Goal: Check status: Check status

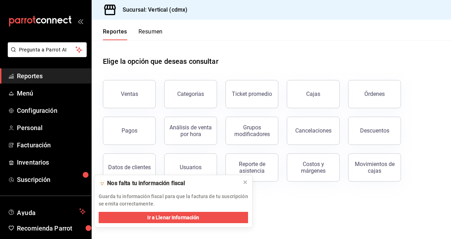
click at [144, 130] on button "Pagos" at bounding box center [129, 131] width 53 height 28
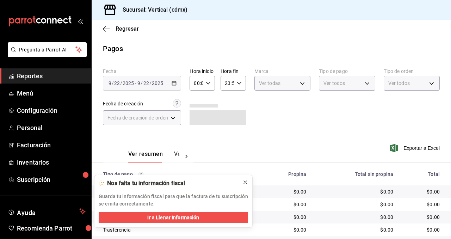
click at [244, 180] on icon at bounding box center [245, 182] width 6 height 6
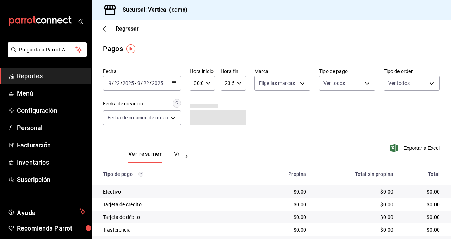
click at [174, 83] on icon "button" at bounding box center [174, 83] width 5 height 5
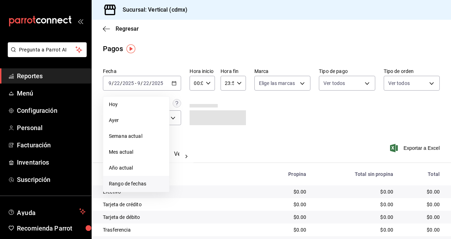
click at [149, 184] on span "Rango de fechas" at bounding box center [136, 183] width 55 height 7
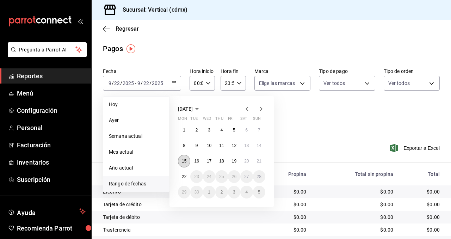
click at [185, 161] on abbr "15" at bounding box center [184, 161] width 5 height 5
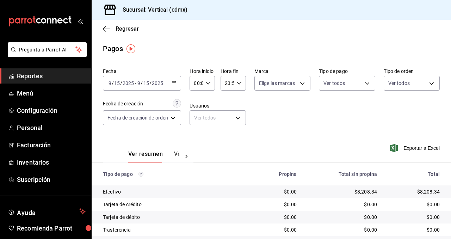
click at [178, 151] on button "Ver pagos" at bounding box center [187, 156] width 26 height 12
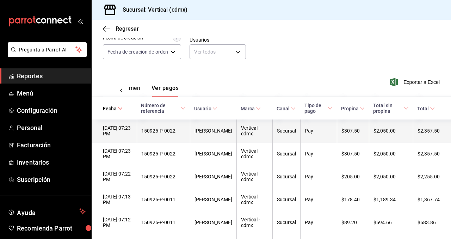
scroll to position [67, 0]
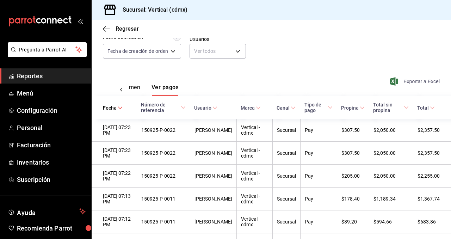
click at [416, 81] on span "Exportar a Excel" at bounding box center [415, 81] width 48 height 8
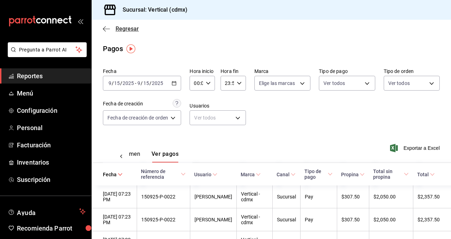
click at [125, 29] on span "Regresar" at bounding box center [127, 28] width 23 height 7
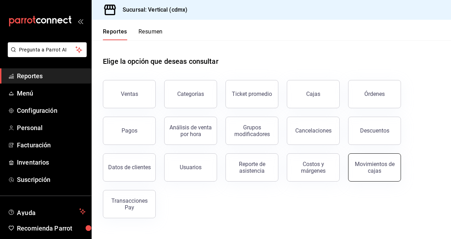
click at [373, 168] on div "Movimientos de cajas" at bounding box center [375, 167] width 44 height 13
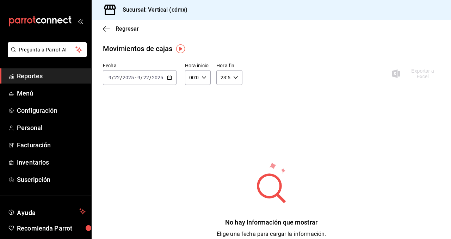
click at [171, 78] on div "[DATE] [DATE] - [DATE] [DATE]" at bounding box center [140, 77] width 74 height 15
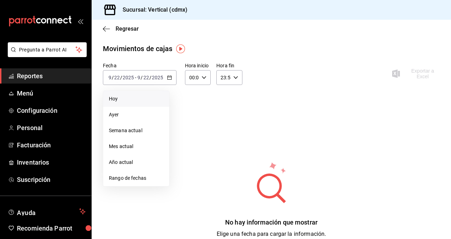
click at [143, 100] on span "Hoy" at bounding box center [136, 98] width 55 height 7
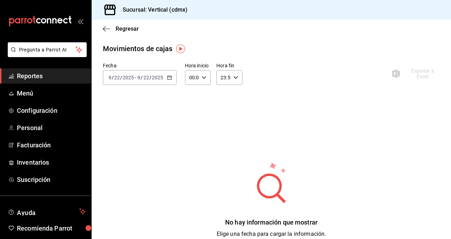
click at [167, 78] on icon "button" at bounding box center [169, 77] width 5 height 5
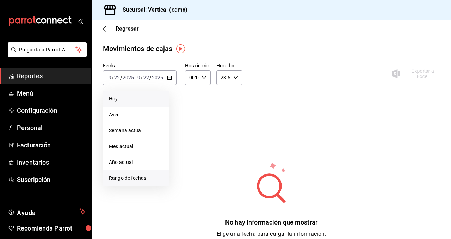
click at [135, 178] on span "Rango de fechas" at bounding box center [136, 177] width 55 height 7
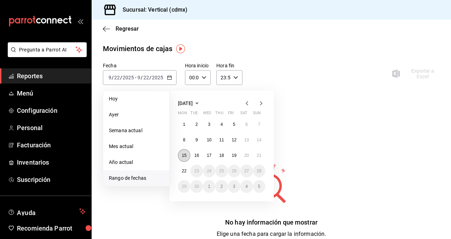
click at [182, 153] on abbr "15" at bounding box center [184, 155] width 5 height 5
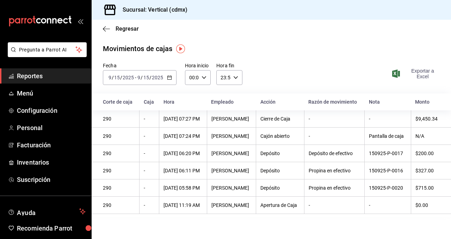
click at [424, 75] on span "Exportar a Excel" at bounding box center [416, 73] width 46 height 11
click at [130, 30] on span "Regresar" at bounding box center [127, 28] width 23 height 7
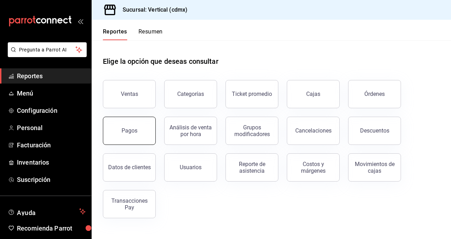
click at [135, 134] on div "Pagos" at bounding box center [130, 130] width 16 height 7
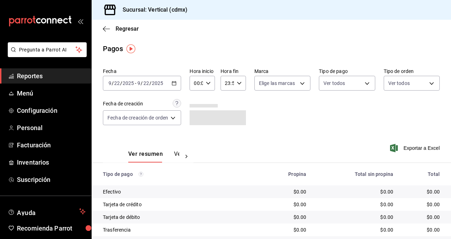
click at [174, 82] on icon "button" at bounding box center [174, 83] width 5 height 5
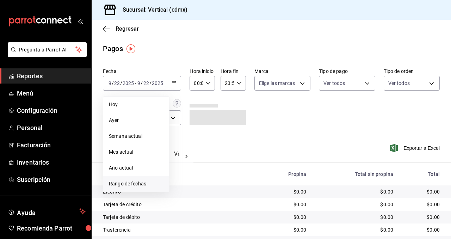
click at [136, 181] on span "Rango de fechas" at bounding box center [136, 183] width 55 height 7
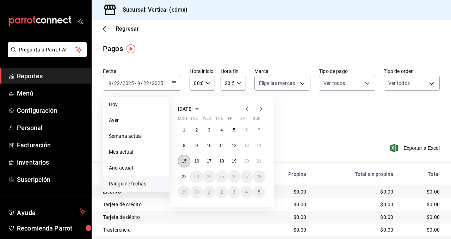
click at [181, 160] on button "15" at bounding box center [184, 161] width 12 height 13
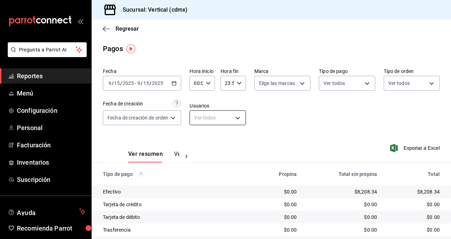
click at [210, 116] on body "Pregunta a Parrot AI Reportes Menú Configuración Personal Facturación Inventari…" at bounding box center [225, 119] width 451 height 239
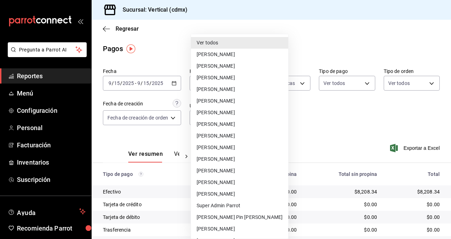
click at [172, 136] on div at bounding box center [225, 119] width 451 height 239
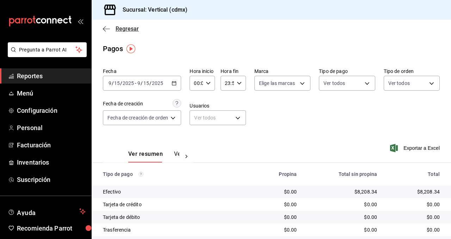
click at [116, 31] on span "Regresar" at bounding box center [127, 28] width 23 height 7
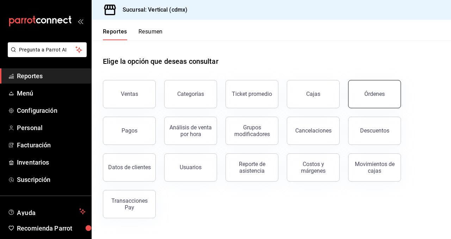
click at [388, 98] on button "Órdenes" at bounding box center [374, 94] width 53 height 28
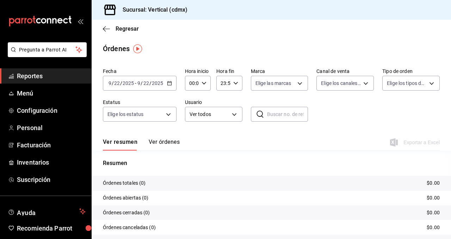
click at [169, 85] on \(Stroke\) "button" at bounding box center [169, 83] width 4 height 4
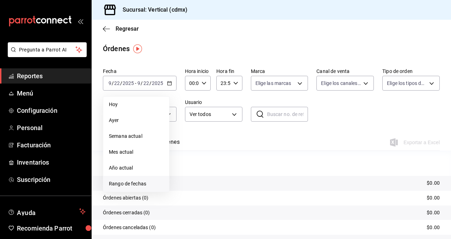
click at [138, 185] on span "Rango de fechas" at bounding box center [136, 183] width 55 height 7
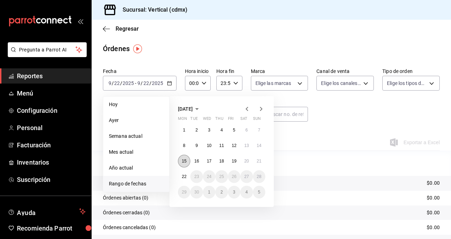
click at [185, 161] on abbr "15" at bounding box center [184, 161] width 5 height 5
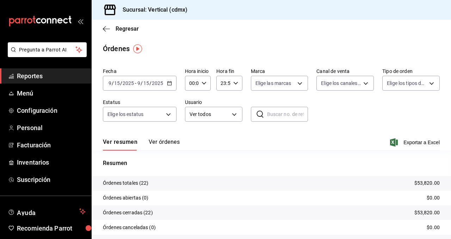
click at [281, 115] on input "text" at bounding box center [287, 114] width 41 height 14
paste input "150925-P-0020"
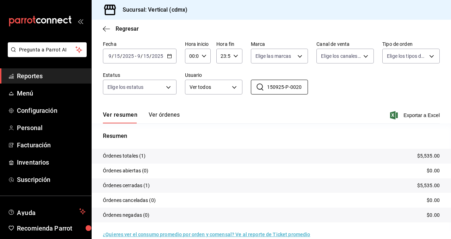
scroll to position [38, 0]
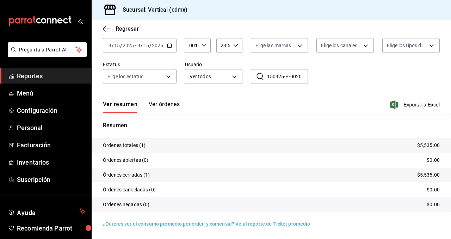
click at [172, 103] on button "Ver órdenes" at bounding box center [164, 107] width 31 height 12
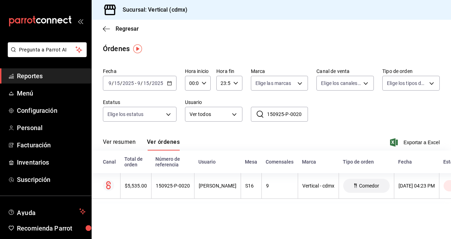
click at [302, 117] on input "150925-P-0020" at bounding box center [287, 114] width 41 height 14
type input "150925-P-0012"
click at [171, 88] on div "[DATE] [DATE] - [DATE] [DATE]" at bounding box center [140, 83] width 74 height 15
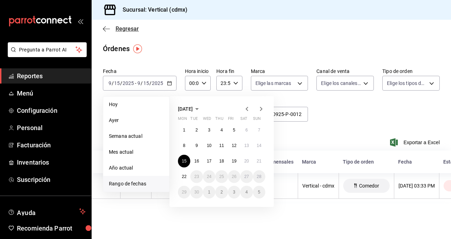
click at [108, 31] on icon "button" at bounding box center [106, 29] width 7 height 6
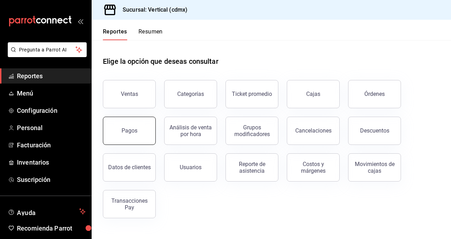
click at [140, 129] on button "Pagos" at bounding box center [129, 131] width 53 height 28
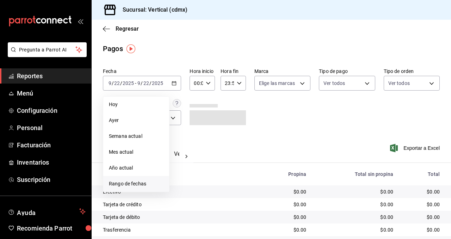
click at [141, 184] on span "Rango de fechas" at bounding box center [136, 183] width 55 height 7
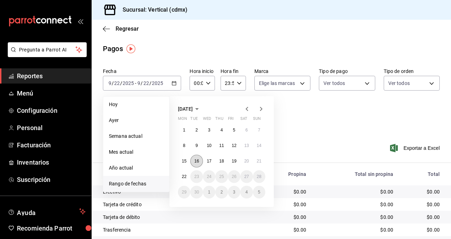
click at [196, 159] on abbr "16" at bounding box center [196, 161] width 5 height 5
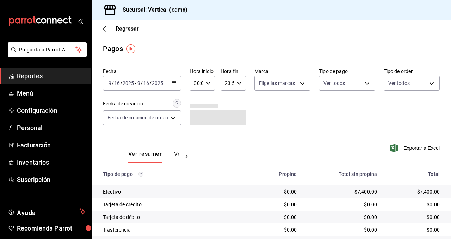
click at [177, 155] on button "Ver pagos" at bounding box center [187, 156] width 26 height 12
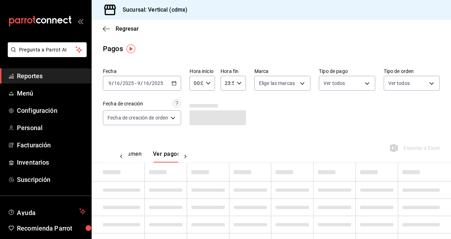
scroll to position [0, 21]
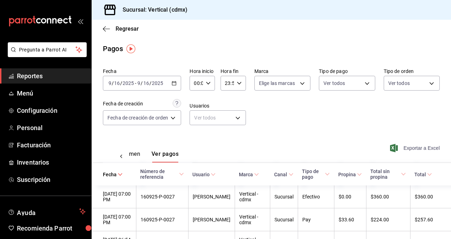
click at [410, 144] on span "Exportar a Excel" at bounding box center [415, 148] width 48 height 8
click at [120, 49] on div "Pagos" at bounding box center [113, 48] width 20 height 11
click at [120, 27] on span "Regresar" at bounding box center [127, 28] width 23 height 7
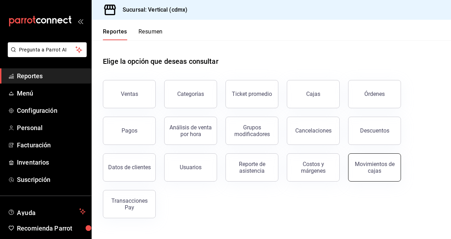
click at [355, 170] on div "Movimientos de cajas" at bounding box center [375, 167] width 44 height 13
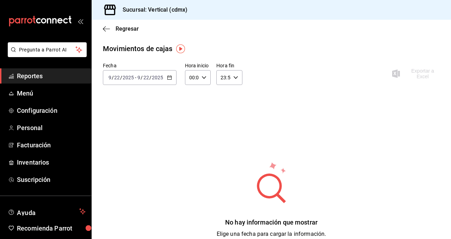
click at [172, 77] on div "[DATE] [DATE] - [DATE] [DATE]" at bounding box center [140, 77] width 74 height 15
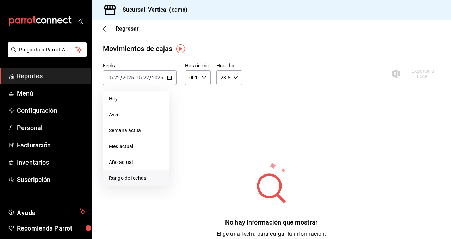
click at [148, 176] on span "Rango de fechas" at bounding box center [136, 177] width 55 height 7
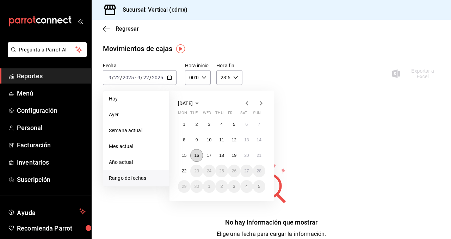
click at [197, 157] on abbr "16" at bounding box center [196, 155] width 5 height 5
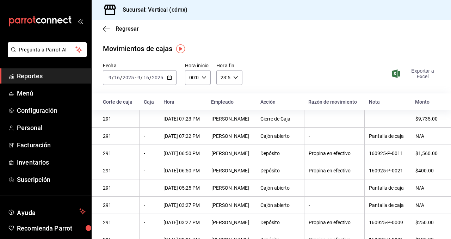
click at [421, 72] on span "Exportar a Excel" at bounding box center [416, 73] width 46 height 11
click at [129, 27] on span "Regresar" at bounding box center [127, 28] width 23 height 7
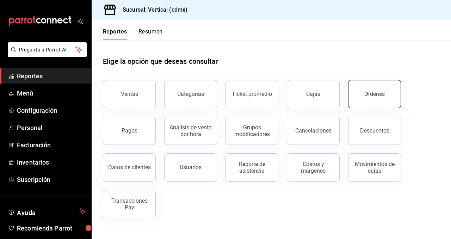
click at [365, 87] on button "Órdenes" at bounding box center [374, 94] width 53 height 28
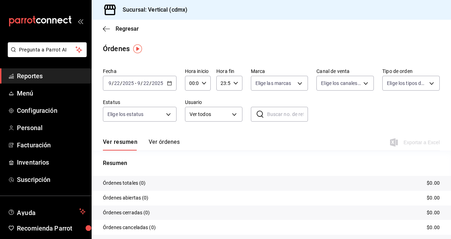
click at [151, 85] on input "2025" at bounding box center [157, 83] width 12 height 6
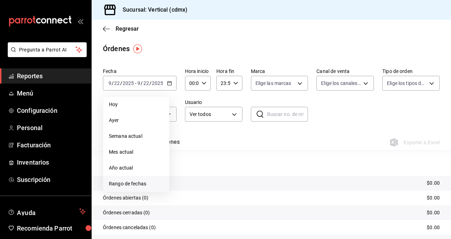
click at [135, 183] on span "Rango de fechas" at bounding box center [136, 183] width 55 height 7
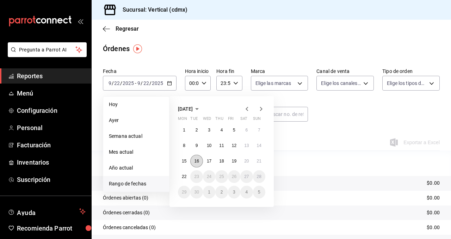
click at [197, 159] on abbr "16" at bounding box center [196, 161] width 5 height 5
click at [198, 159] on abbr "16" at bounding box center [196, 161] width 5 height 5
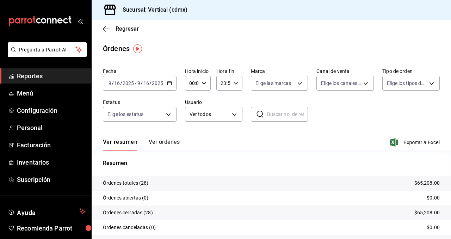
click at [166, 143] on button "Ver órdenes" at bounding box center [164, 144] width 31 height 12
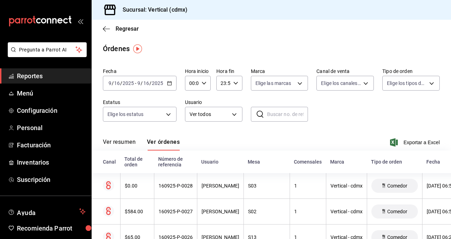
click at [279, 117] on input "text" at bounding box center [287, 114] width 41 height 14
paste input "160925-P-0027"
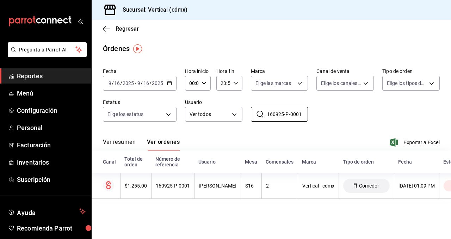
type input "160925-P-0001"
click at [127, 30] on span "Regresar" at bounding box center [127, 28] width 23 height 7
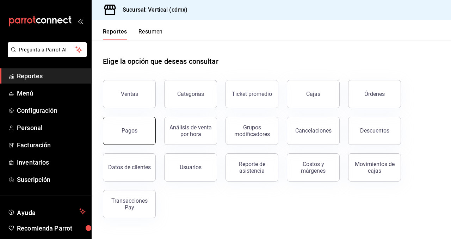
click at [147, 130] on button "Pagos" at bounding box center [129, 131] width 53 height 28
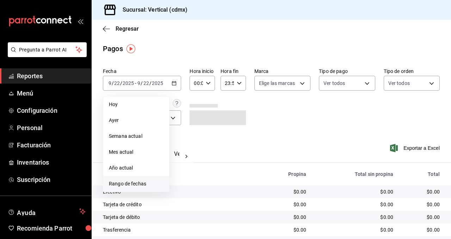
click at [145, 183] on span "Rango de fechas" at bounding box center [136, 183] width 55 height 7
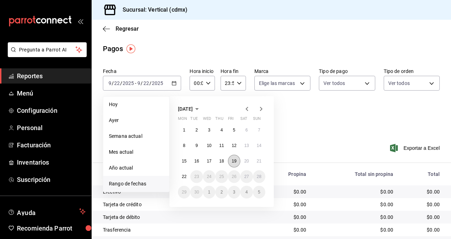
click at [234, 157] on button "19" at bounding box center [234, 161] width 12 height 13
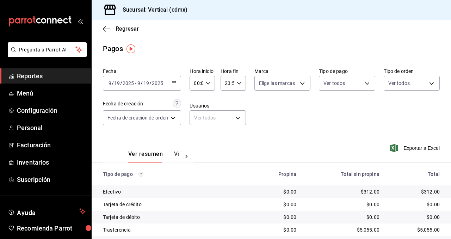
click at [176, 155] on button "Ver pagos" at bounding box center [187, 156] width 26 height 12
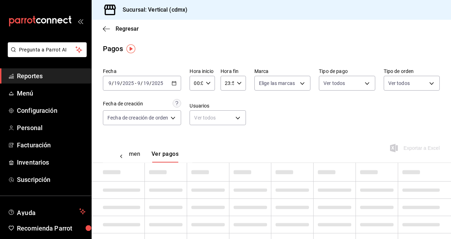
scroll to position [0, 21]
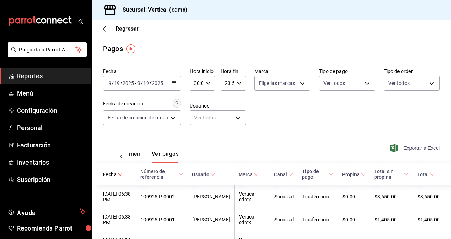
click at [406, 147] on span "Exportar a Excel" at bounding box center [415, 148] width 48 height 8
click at [126, 31] on span "Regresar" at bounding box center [127, 28] width 23 height 7
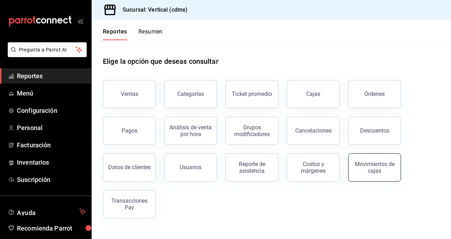
click at [389, 162] on div "Movimientos de cajas" at bounding box center [375, 167] width 44 height 13
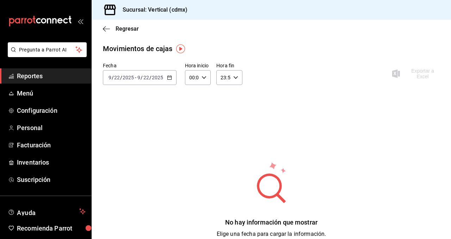
click at [166, 74] on div "[DATE] [DATE] - [DATE] [DATE]" at bounding box center [140, 77] width 74 height 15
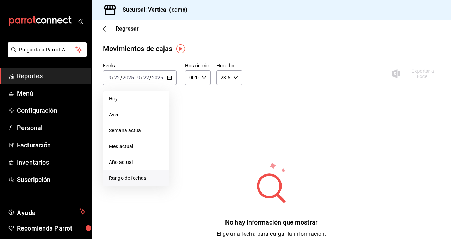
click at [134, 175] on span "Rango de fechas" at bounding box center [136, 177] width 55 height 7
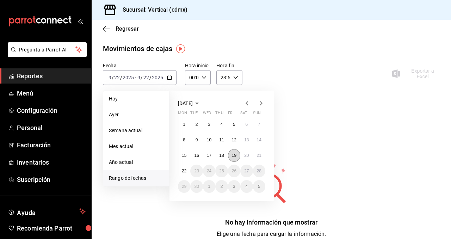
click at [234, 156] on abbr "19" at bounding box center [234, 155] width 5 height 5
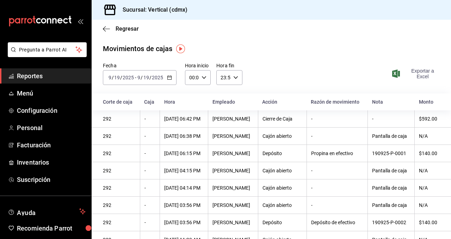
click at [424, 74] on span "Exportar a Excel" at bounding box center [416, 73] width 46 height 11
click at [128, 30] on span "Regresar" at bounding box center [127, 28] width 23 height 7
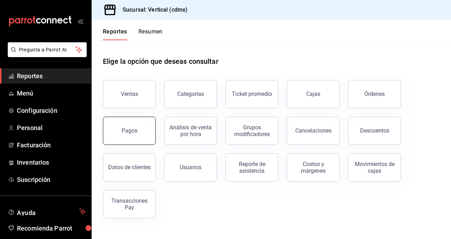
click at [136, 134] on button "Pagos" at bounding box center [129, 131] width 53 height 28
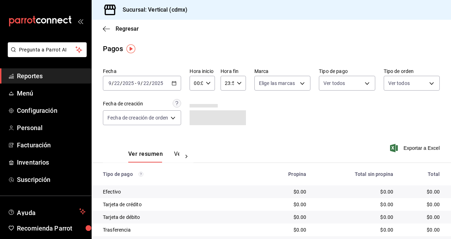
click at [141, 83] on span "/" at bounding box center [142, 83] width 2 height 6
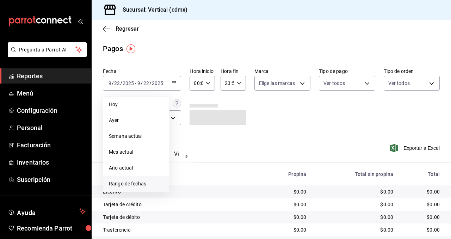
click at [128, 183] on span "Rango de fechas" at bounding box center [136, 183] width 55 height 7
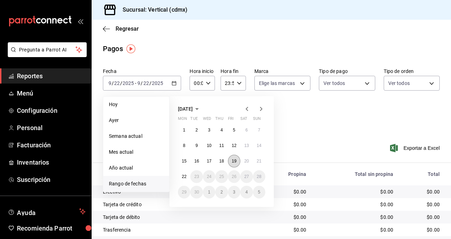
click at [233, 160] on abbr "19" at bounding box center [234, 161] width 5 height 5
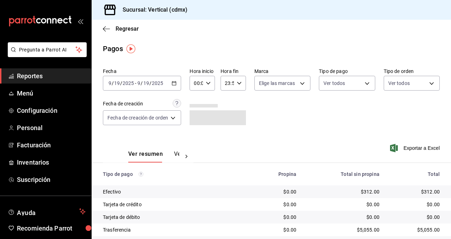
click at [179, 152] on button "Ver pagos" at bounding box center [187, 156] width 26 height 12
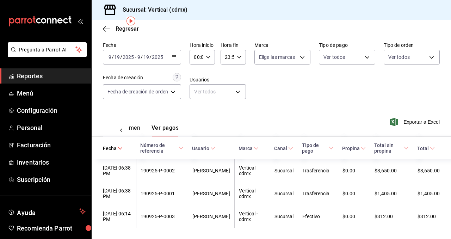
scroll to position [28, 0]
click at [130, 25] on span "Regresar" at bounding box center [127, 28] width 23 height 7
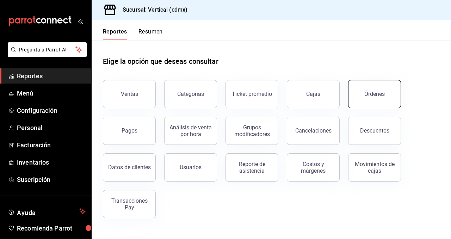
click at [373, 100] on button "Órdenes" at bounding box center [374, 94] width 53 height 28
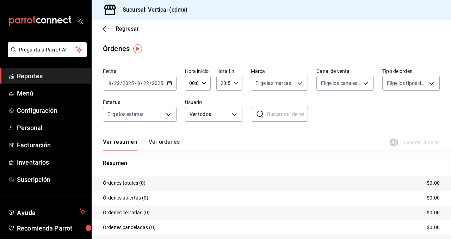
click at [171, 83] on icon "button" at bounding box center [169, 83] width 5 height 5
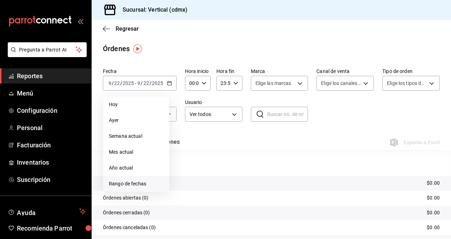
click at [139, 184] on span "Rango de fechas" at bounding box center [136, 183] width 55 height 7
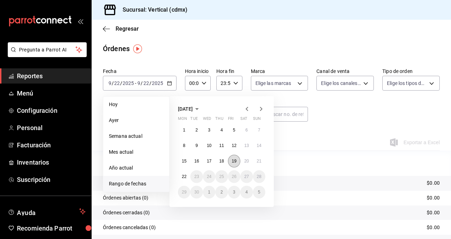
click at [231, 159] on button "19" at bounding box center [234, 161] width 12 height 13
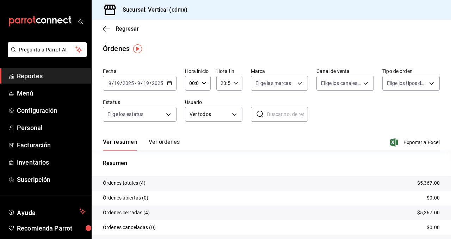
click at [276, 116] on input "text" at bounding box center [287, 114] width 41 height 14
paste input "190925-P-0003"
click at [171, 143] on button "Ver órdenes" at bounding box center [164, 144] width 31 height 12
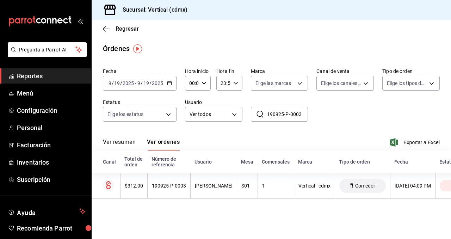
click at [302, 115] on input "190925-P-0003" at bounding box center [287, 114] width 41 height 14
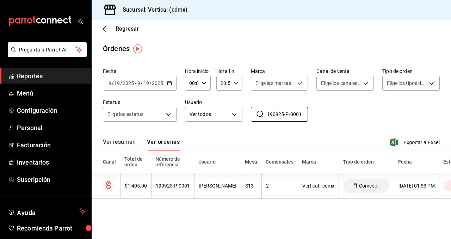
type input "190925-P-0001"
click at [120, 50] on div "Órdenes" at bounding box center [116, 48] width 27 height 11
click at [132, 29] on span "Regresar" at bounding box center [127, 28] width 23 height 7
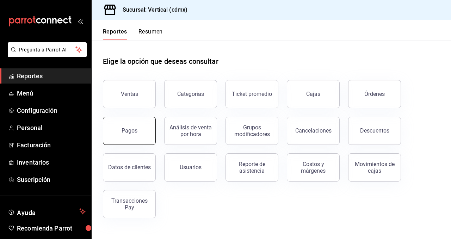
click at [132, 131] on div "Pagos" at bounding box center [130, 130] width 16 height 7
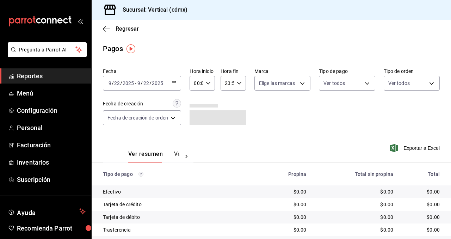
click at [147, 87] on div "[DATE] [DATE] - [DATE] [DATE]" at bounding box center [142, 83] width 78 height 15
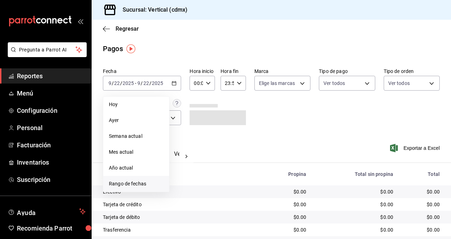
click at [148, 182] on span "Rango de fechas" at bounding box center [136, 183] width 55 height 7
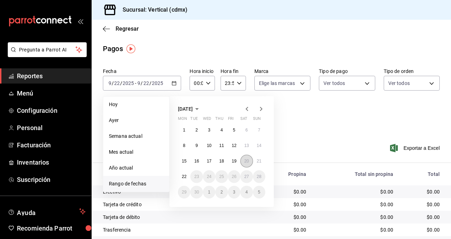
click at [248, 160] on abbr "20" at bounding box center [246, 161] width 5 height 5
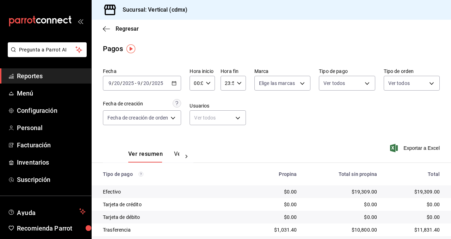
click at [175, 153] on button "Ver pagos" at bounding box center [187, 156] width 26 height 12
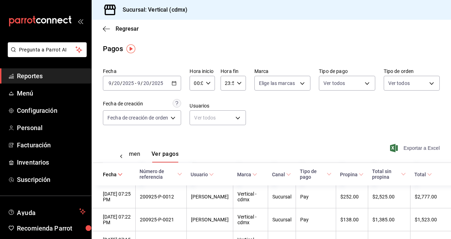
click at [431, 146] on span "Exportar a Excel" at bounding box center [415, 148] width 48 height 8
click at [120, 30] on span "Regresar" at bounding box center [127, 28] width 23 height 7
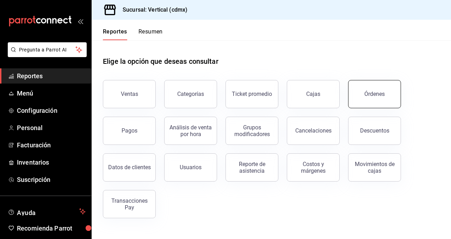
click at [371, 94] on div "Órdenes" at bounding box center [374, 94] width 20 height 7
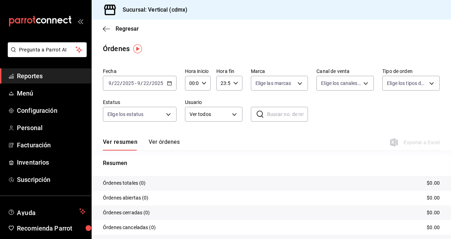
click at [165, 77] on div "[DATE] [DATE] - [DATE] [DATE]" at bounding box center [140, 83] width 74 height 15
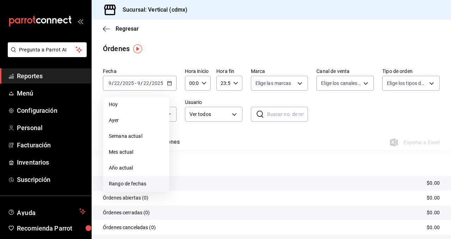
click at [151, 181] on span "Rango de fechas" at bounding box center [136, 183] width 55 height 7
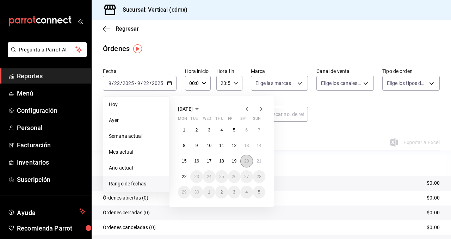
click at [247, 159] on abbr "20" at bounding box center [246, 161] width 5 height 5
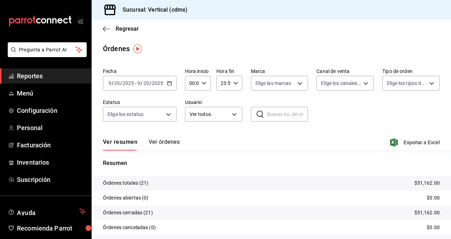
click at [169, 140] on button "Ver órdenes" at bounding box center [164, 144] width 31 height 12
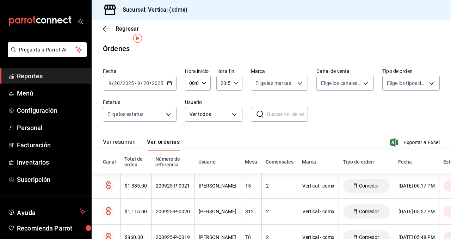
scroll to position [2, 0]
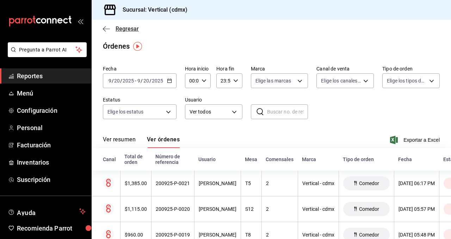
click at [119, 26] on span "Regresar" at bounding box center [127, 28] width 23 height 7
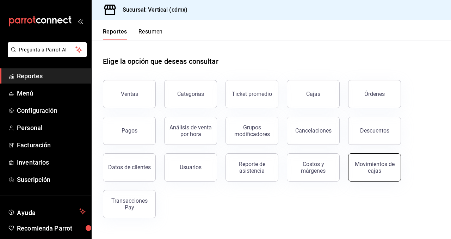
click at [374, 167] on div "Movimientos de cajas" at bounding box center [375, 167] width 44 height 13
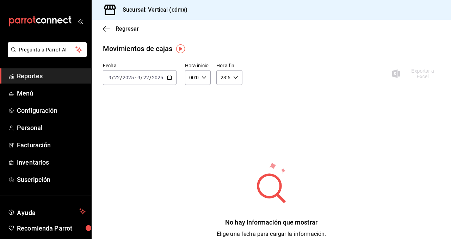
click at [167, 71] on div "[DATE] [DATE] - [DATE] [DATE]" at bounding box center [140, 77] width 74 height 15
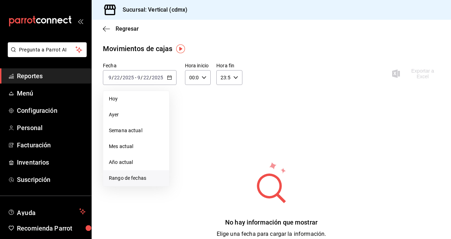
click at [138, 175] on span "Rango de fechas" at bounding box center [136, 177] width 55 height 7
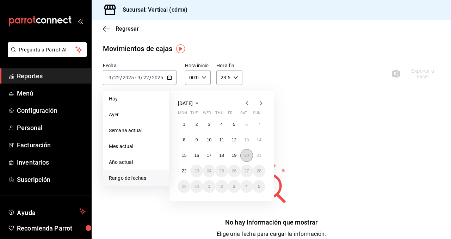
click at [248, 155] on abbr "20" at bounding box center [246, 155] width 5 height 5
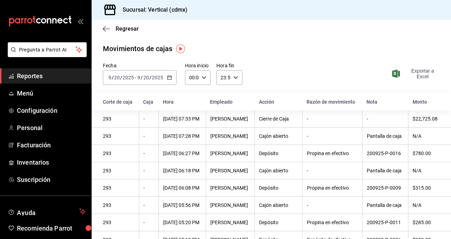
click at [419, 72] on span "Exportar a Excel" at bounding box center [416, 73] width 46 height 11
click at [129, 29] on span "Regresar" at bounding box center [127, 28] width 23 height 7
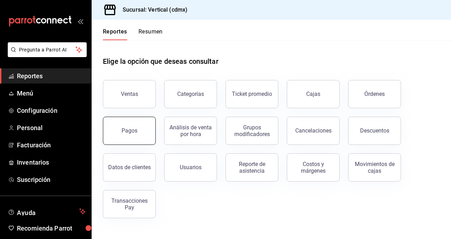
click at [144, 128] on button "Pagos" at bounding box center [129, 131] width 53 height 28
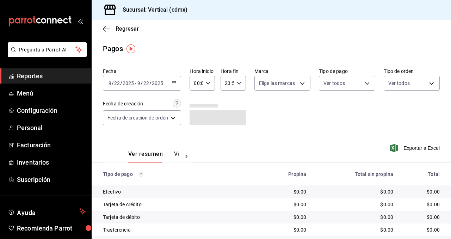
click at [159, 85] on input "2025" at bounding box center [157, 83] width 12 height 6
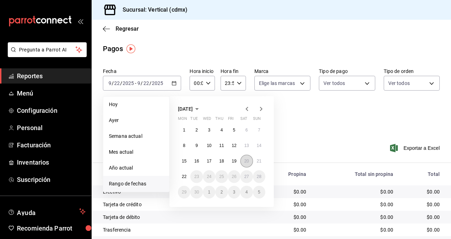
click at [248, 160] on abbr "20" at bounding box center [246, 161] width 5 height 5
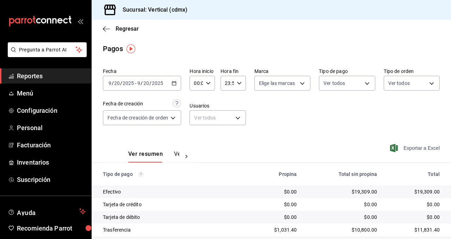
click at [428, 149] on span "Exportar a Excel" at bounding box center [415, 148] width 48 height 8
click at [130, 29] on span "Regresar" at bounding box center [127, 28] width 23 height 7
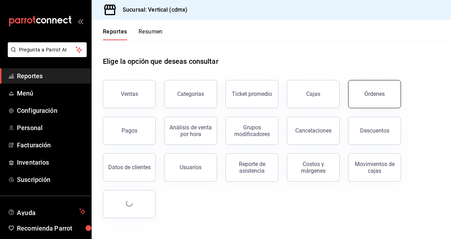
click at [385, 97] on button "Órdenes" at bounding box center [374, 94] width 53 height 28
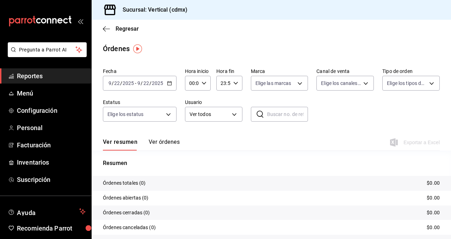
click at [173, 85] on div "[DATE] [DATE] - [DATE] [DATE]" at bounding box center [140, 83] width 74 height 15
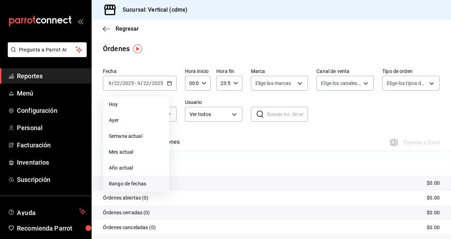
click at [149, 184] on span "Rango de fechas" at bounding box center [136, 183] width 55 height 7
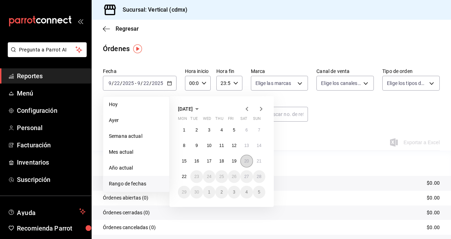
click at [245, 161] on abbr "20" at bounding box center [246, 161] width 5 height 5
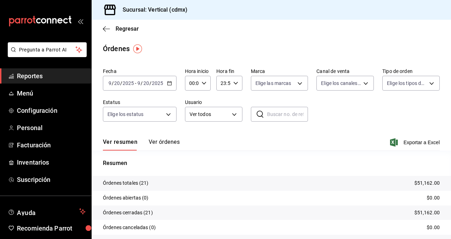
click at [281, 116] on input "text" at bounding box center [287, 114] width 41 height 14
paste input "200925-P-0020"
click at [162, 139] on button "Ver órdenes" at bounding box center [164, 144] width 31 height 12
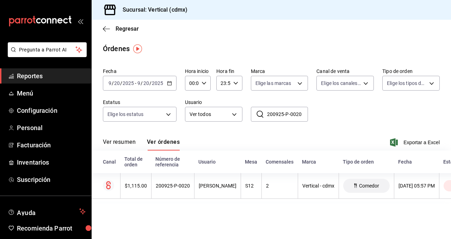
click at [301, 113] on input "200925-P-0020" at bounding box center [287, 114] width 41 height 14
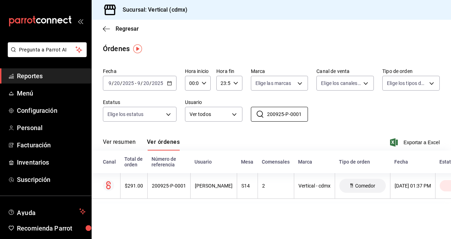
type input "200925-P-0001"
click at [131, 30] on span "Regresar" at bounding box center [127, 28] width 23 height 7
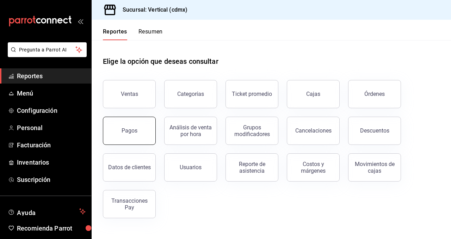
click at [141, 127] on button "Pagos" at bounding box center [129, 131] width 53 height 28
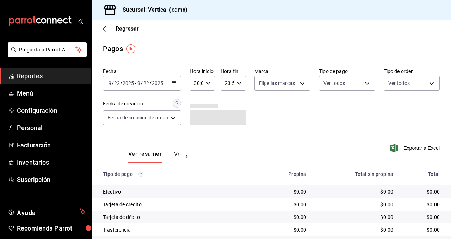
click at [166, 85] on div "[DATE] [DATE] - [DATE] [DATE]" at bounding box center [142, 83] width 78 height 15
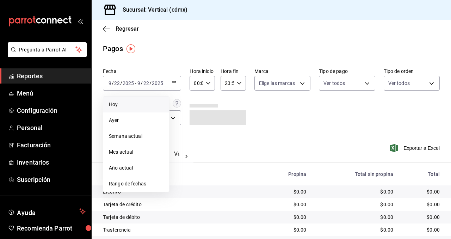
click at [147, 106] on span "Hoy" at bounding box center [136, 104] width 55 height 7
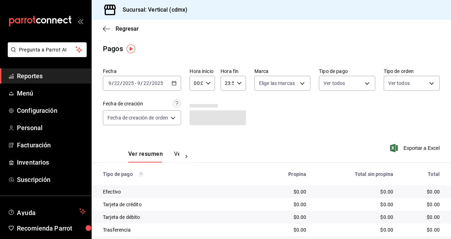
click at [172, 79] on div "[DATE] [DATE] - [DATE] [DATE]" at bounding box center [142, 83] width 78 height 15
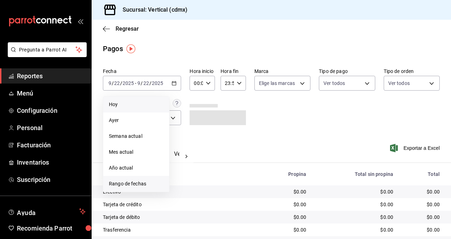
click at [148, 183] on span "Rango de fechas" at bounding box center [136, 183] width 55 height 7
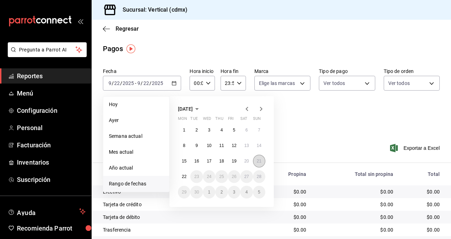
click at [257, 159] on abbr "21" at bounding box center [259, 161] width 5 height 5
click at [257, 158] on button "21" at bounding box center [259, 161] width 12 height 13
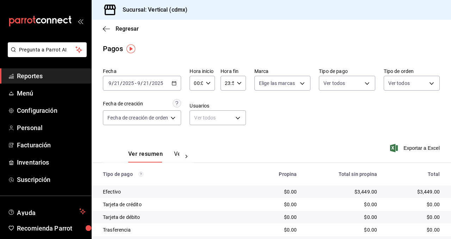
click at [172, 153] on div "Ver resumen Ver pagos" at bounding box center [153, 156] width 51 height 12
click at [175, 154] on button "Ver pagos" at bounding box center [187, 156] width 26 height 12
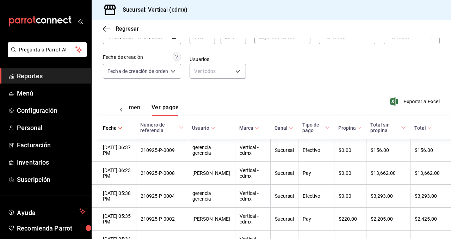
scroll to position [48, 0]
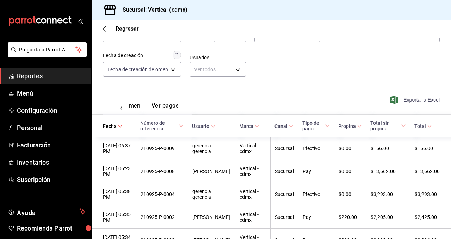
click at [407, 96] on span "Exportar a Excel" at bounding box center [415, 99] width 48 height 8
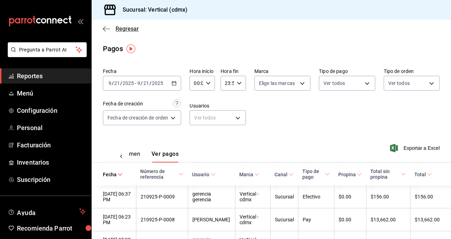
click at [129, 25] on span "Regresar" at bounding box center [127, 28] width 23 height 7
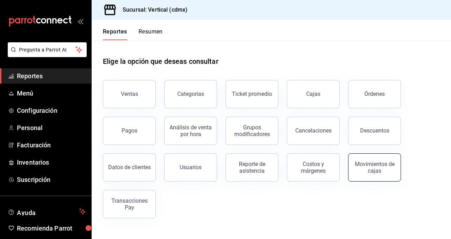
click at [376, 165] on div "Movimientos de cajas" at bounding box center [375, 167] width 44 height 13
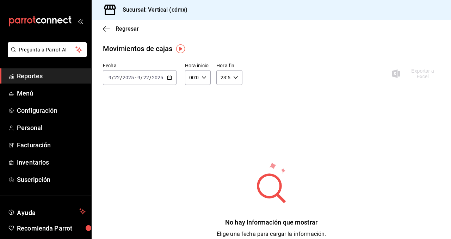
click at [161, 77] on input "2025" at bounding box center [157, 78] width 12 height 6
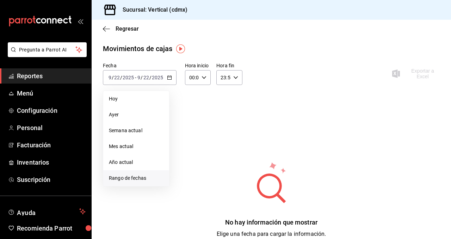
click at [131, 180] on span "Rango de fechas" at bounding box center [136, 177] width 55 height 7
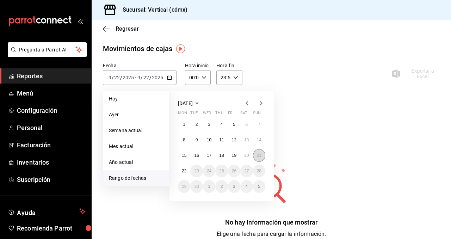
click at [261, 154] on abbr "21" at bounding box center [259, 155] width 5 height 5
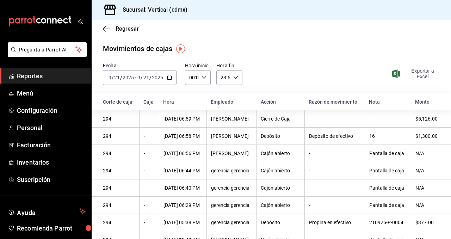
click at [422, 69] on span "Exportar a Excel" at bounding box center [416, 73] width 46 height 11
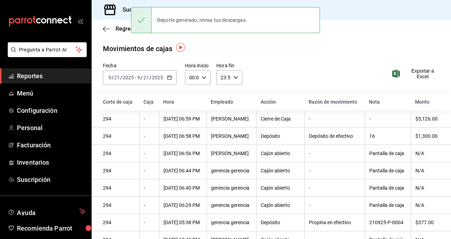
scroll to position [2, 0]
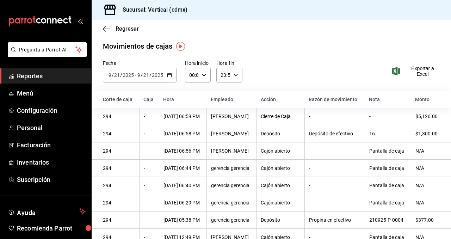
click at [166, 74] on div "[DATE] [DATE] - [DATE] [DATE]" at bounding box center [140, 75] width 74 height 15
click at [125, 31] on span "Regresar" at bounding box center [127, 28] width 23 height 7
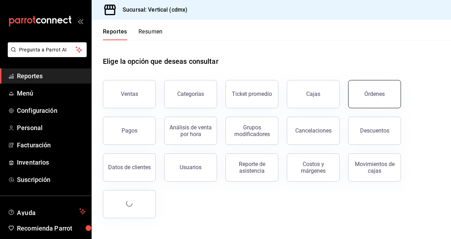
click at [373, 88] on button "Órdenes" at bounding box center [374, 94] width 53 height 28
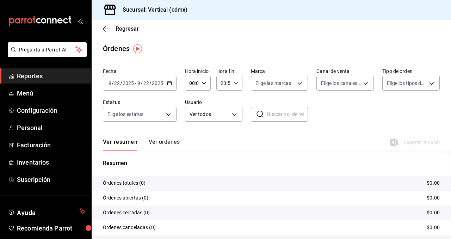
click at [162, 89] on div "[DATE] [DATE] - [DATE] [DATE]" at bounding box center [140, 83] width 74 height 15
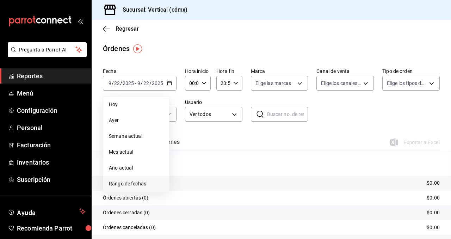
click at [141, 186] on span "Rango de fechas" at bounding box center [136, 183] width 55 height 7
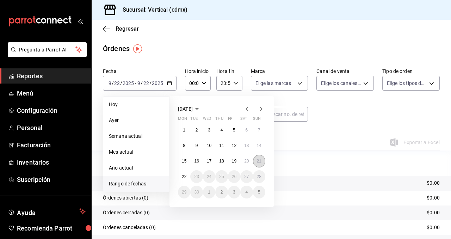
click at [262, 161] on button "21" at bounding box center [259, 161] width 12 height 13
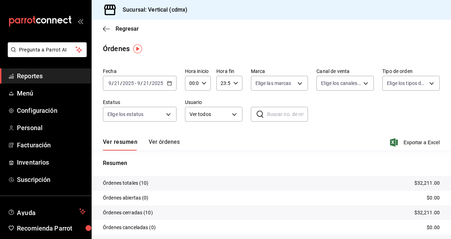
click at [283, 116] on input "text" at bounding box center [287, 114] width 41 height 14
click at [283, 112] on input "text" at bounding box center [287, 114] width 41 height 14
paste input "210925-P-0009"
click at [161, 141] on button "Ver órdenes" at bounding box center [164, 144] width 31 height 12
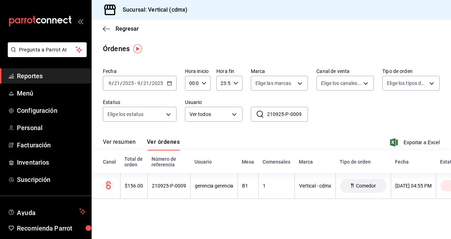
click at [307, 115] on input "210925-P-0009" at bounding box center [287, 114] width 41 height 14
type input "210925-P-0004"
